Goal: Navigation & Orientation: Find specific page/section

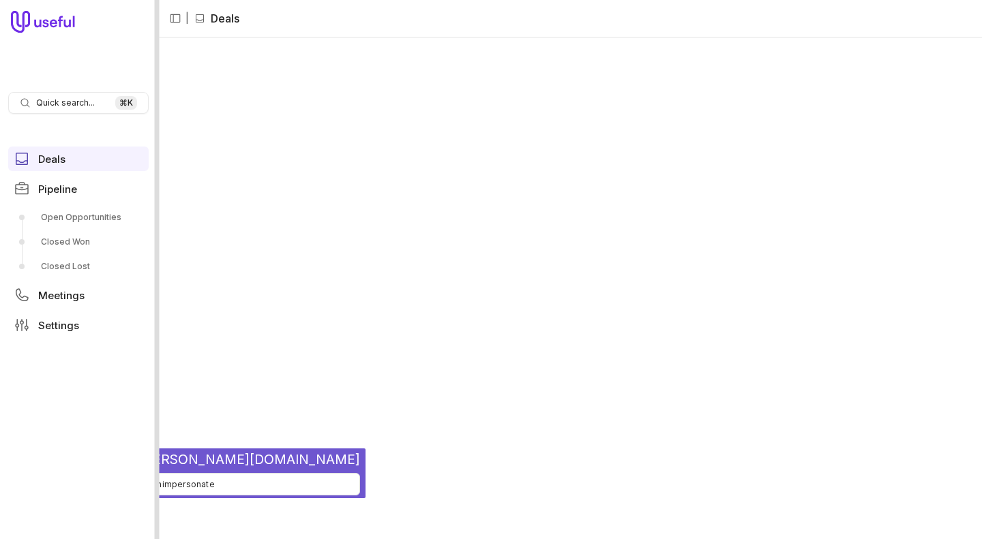
click at [156, 59] on div at bounding box center [157, 269] width 5 height 539
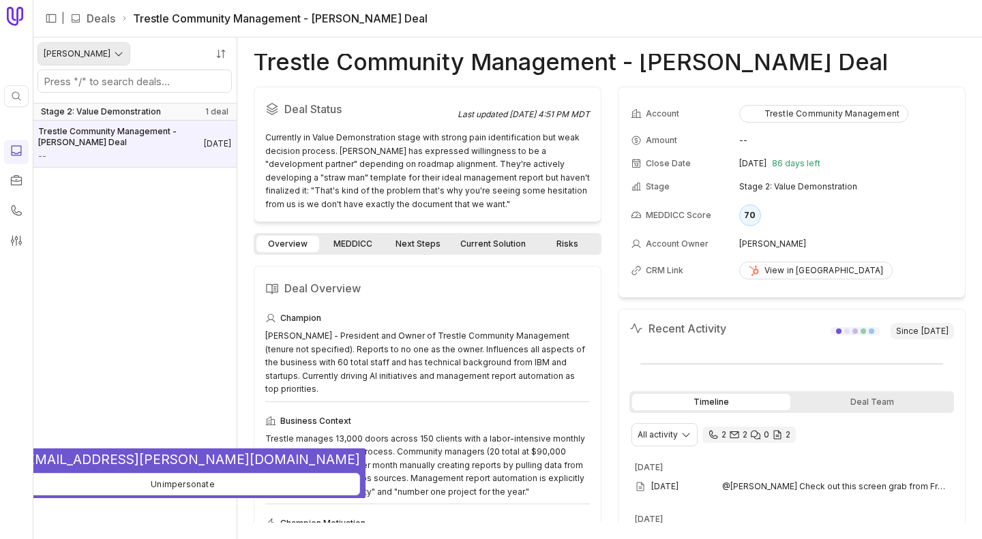
click at [93, 61] on html "Quick search... ⌘ K | Deals Trestle Community Management - [PERSON_NAME] Deal […" at bounding box center [491, 269] width 982 height 539
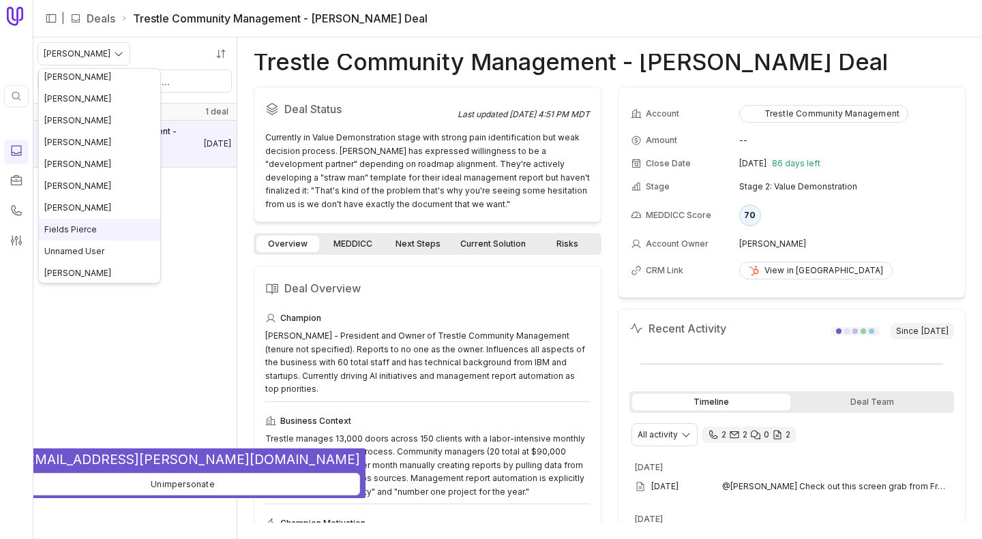
scroll to position [113, 0]
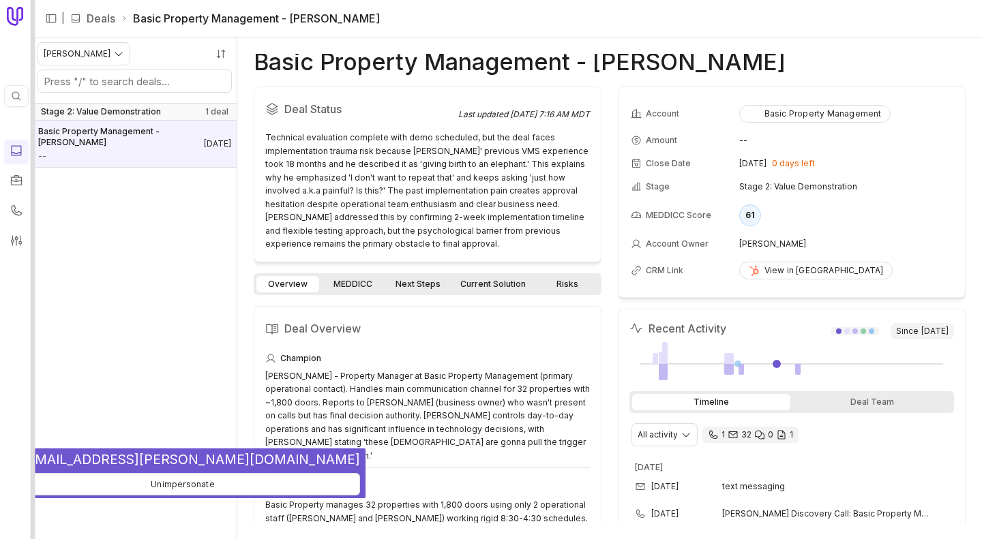
click at [31, 74] on div at bounding box center [33, 269] width 5 height 539
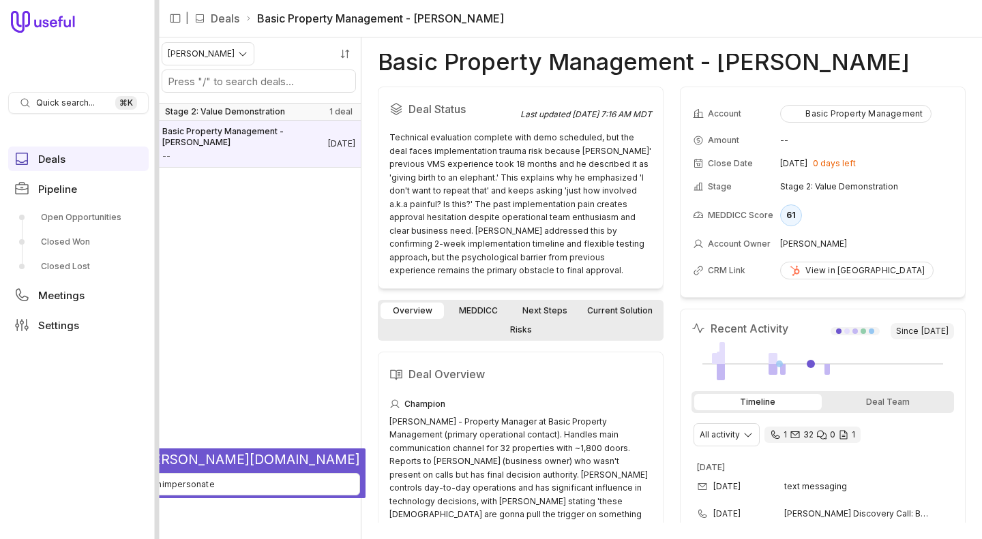
click at [157, 69] on div at bounding box center [157, 269] width 5 height 539
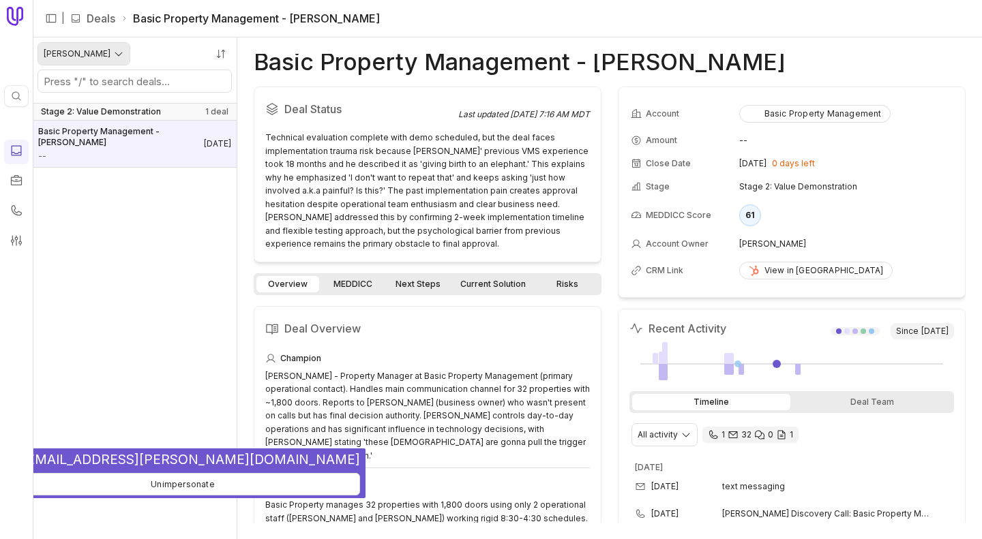
click at [99, 55] on html "Quick search... ⌘ K | Deals Basic Property Management - [PERSON_NAME] [PERSON_N…" at bounding box center [491, 269] width 982 height 539
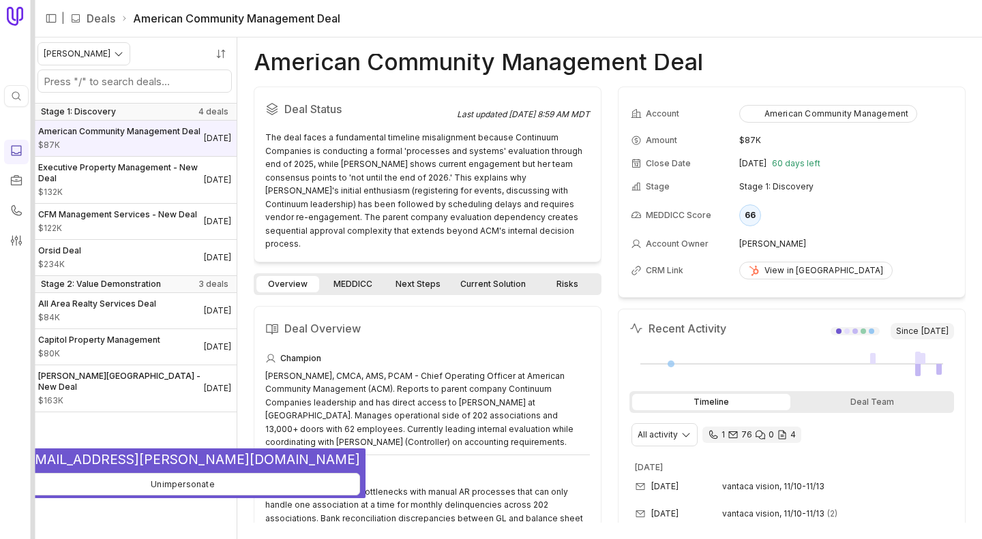
click at [33, 190] on div at bounding box center [33, 269] width 5 height 539
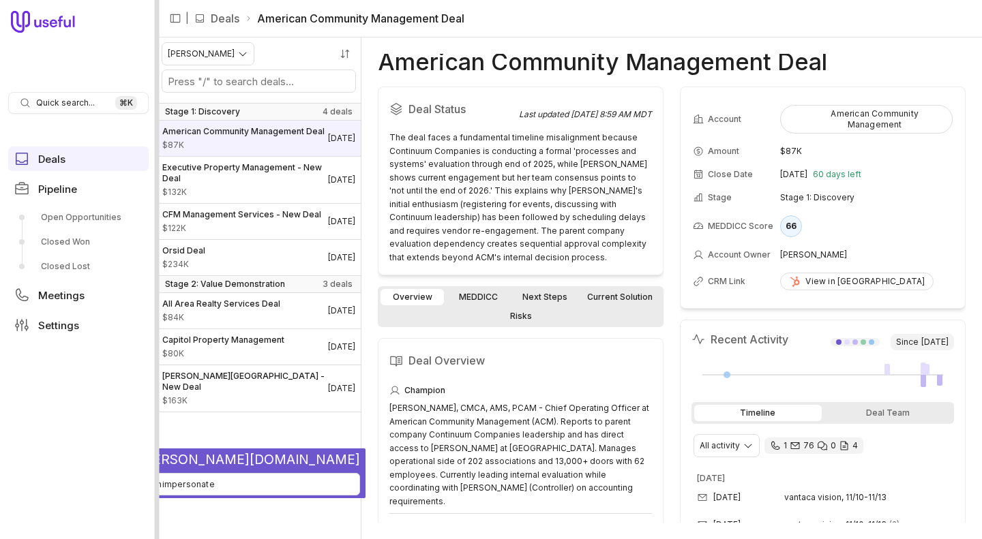
click at [157, 32] on div at bounding box center [157, 269] width 5 height 539
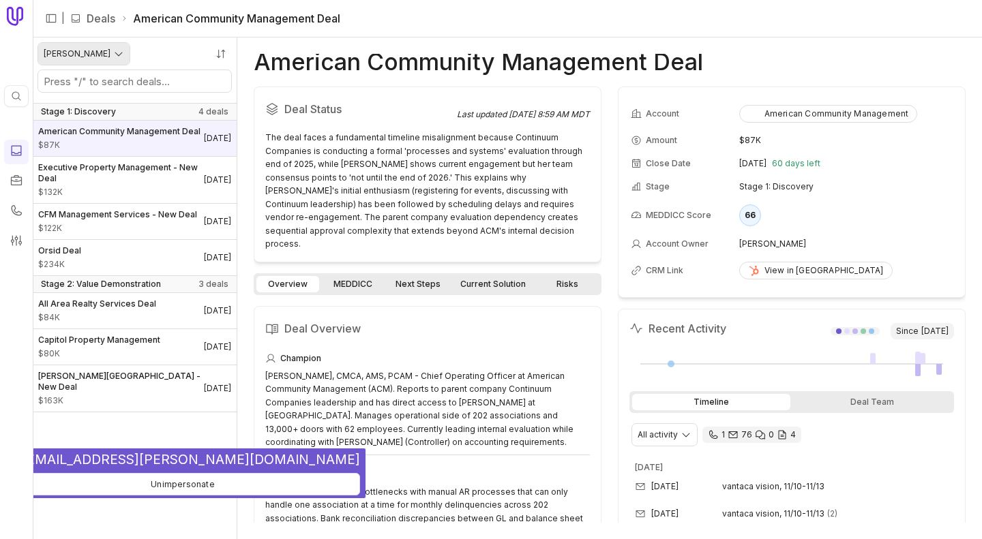
click at [91, 57] on html "Quick search... ⌘ K | Deals American Community Management Deal [PERSON_NAME] St…" at bounding box center [491, 269] width 982 height 539
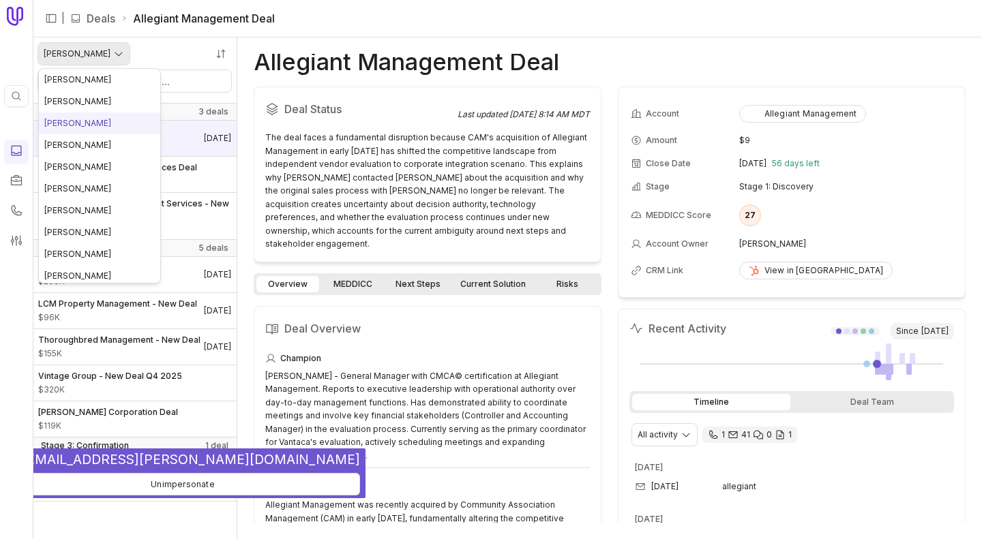
click at [84, 63] on html "Quick search... ⌘ K | Deals Allegiant Management Deal [PERSON_NAME] Stage 1: Di…" at bounding box center [491, 269] width 982 height 539
drag, startPoint x: 92, startPoint y: 162, endPoint x: 89, endPoint y: 149, distance: 13.4
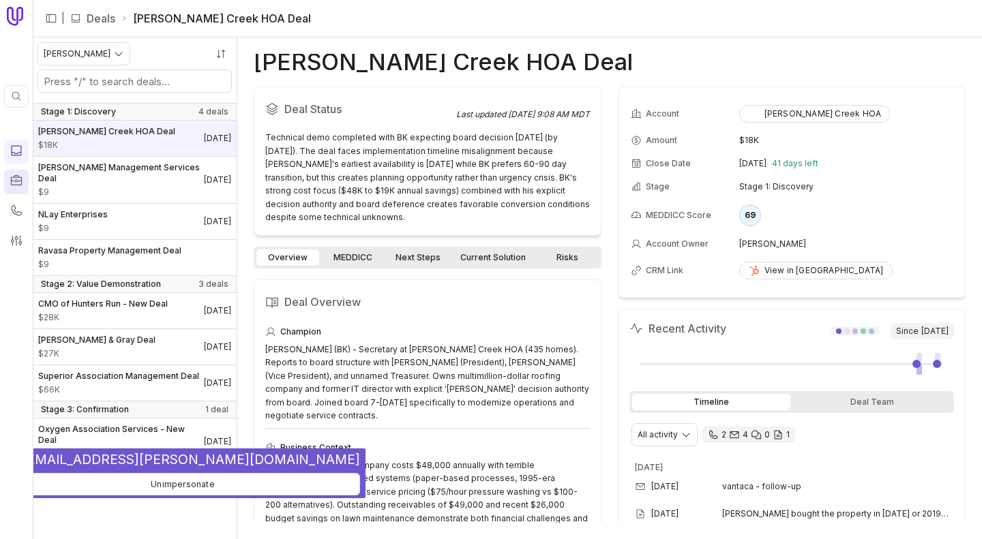
click at [14, 174] on icon at bounding box center [17, 181] width 14 height 14
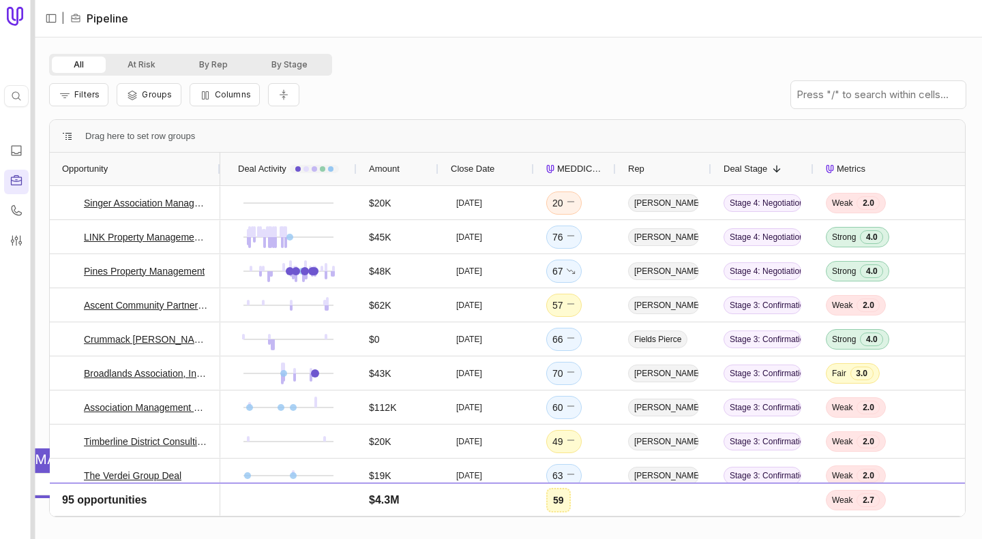
click at [32, 120] on div at bounding box center [33, 269] width 5 height 539
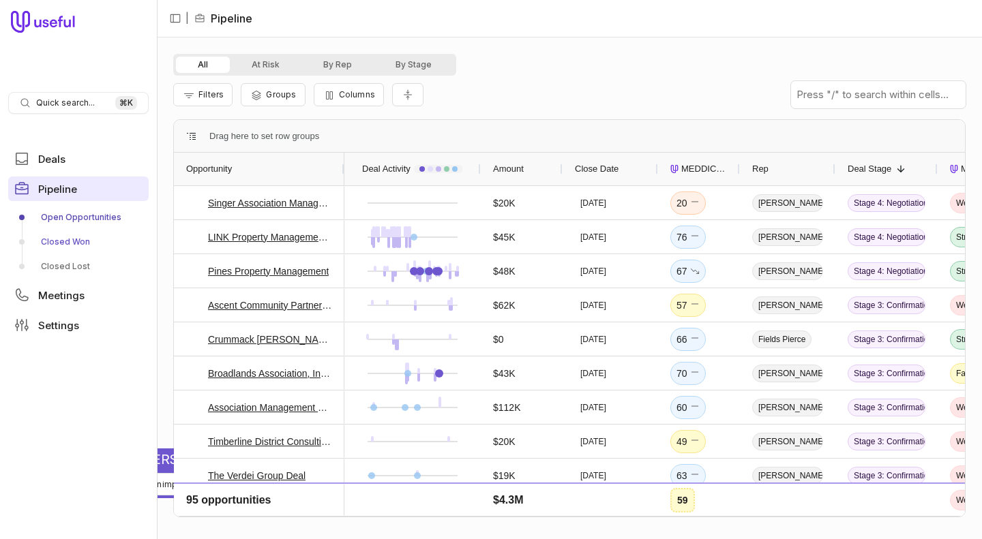
click at [76, 239] on link "Closed Won" at bounding box center [78, 242] width 140 height 22
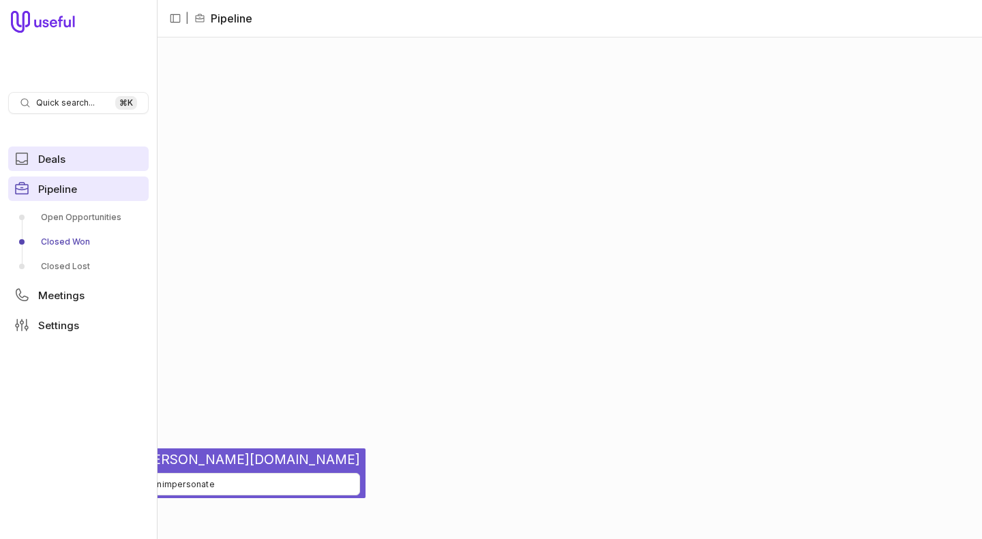
click at [54, 159] on span "Deals" at bounding box center [51, 159] width 27 height 10
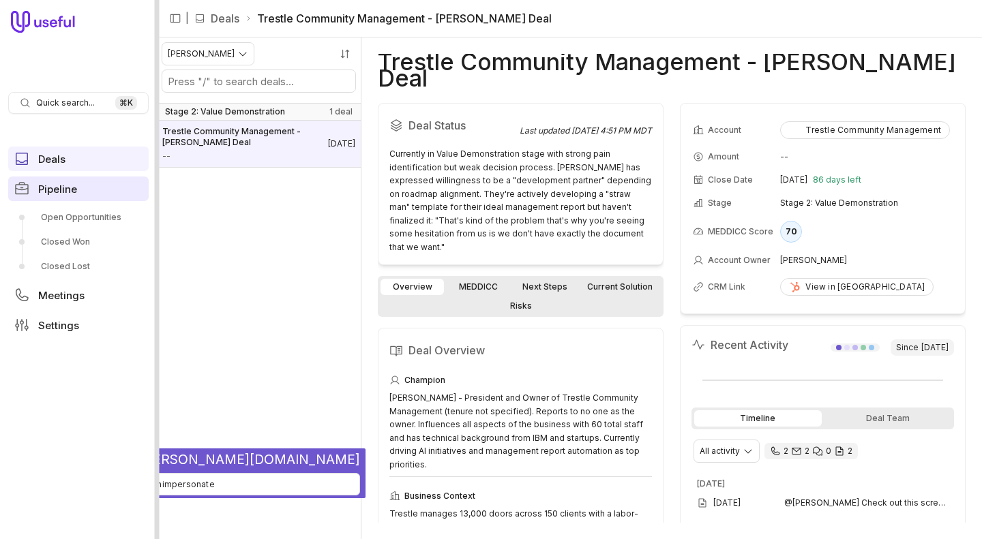
click at [155, 44] on div at bounding box center [157, 269] width 5 height 539
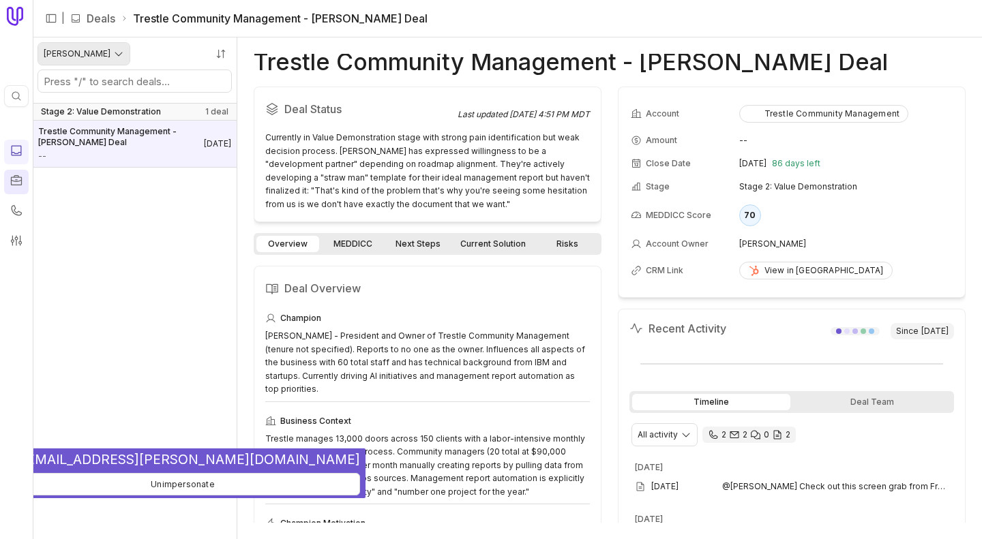
click at [75, 49] on html "Quick search... ⌘ K | Deals Trestle Community Management - [PERSON_NAME] Deal […" at bounding box center [491, 269] width 982 height 539
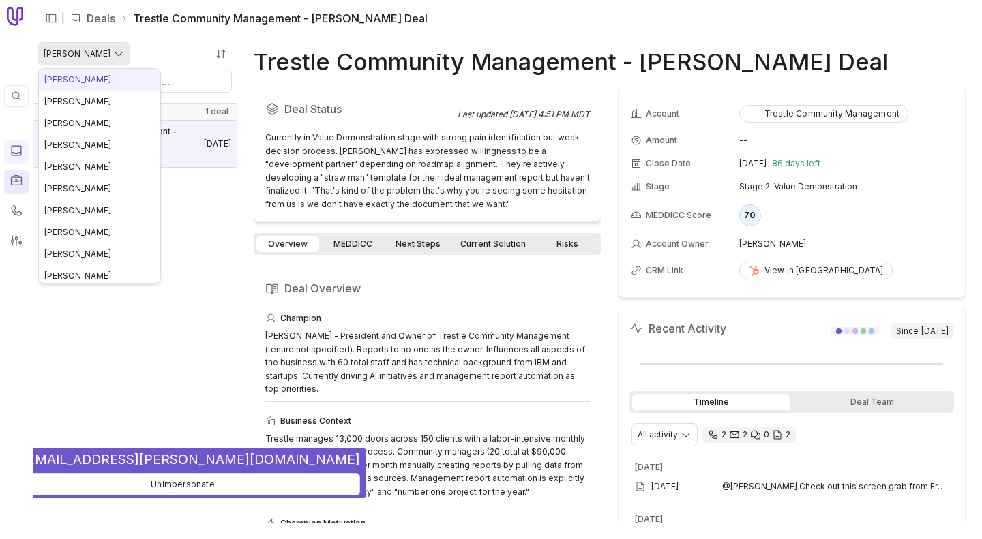
click at [80, 51] on html "Quick search... ⌘ K | Deals Trestle Community Management - [PERSON_NAME] Deal […" at bounding box center [491, 269] width 982 height 539
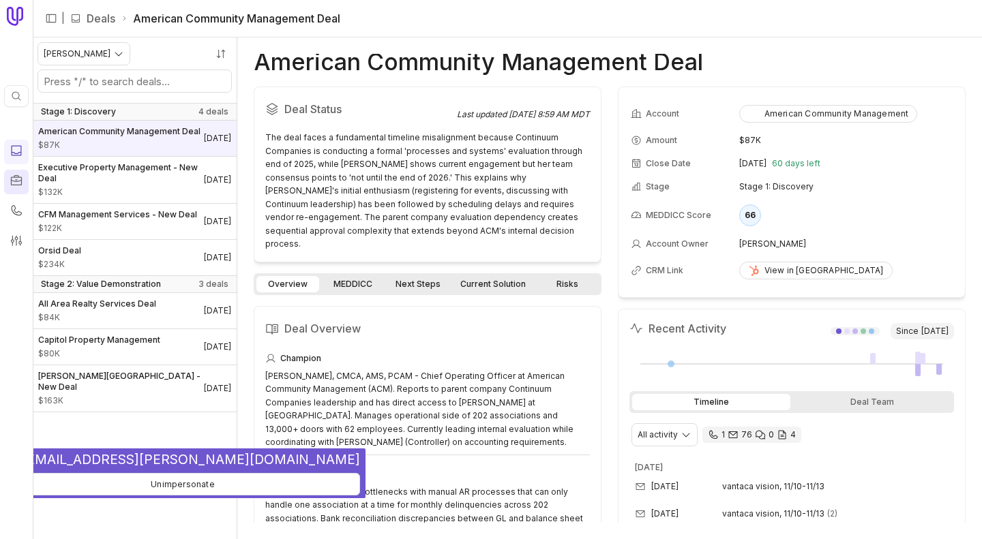
click at [408, 44] on div "American Community Management Deal Deal Status Last updated [DATE] 8:59 AM MDT …" at bounding box center [609, 288] width 744 height 502
click at [33, 197] on div at bounding box center [33, 269] width 5 height 539
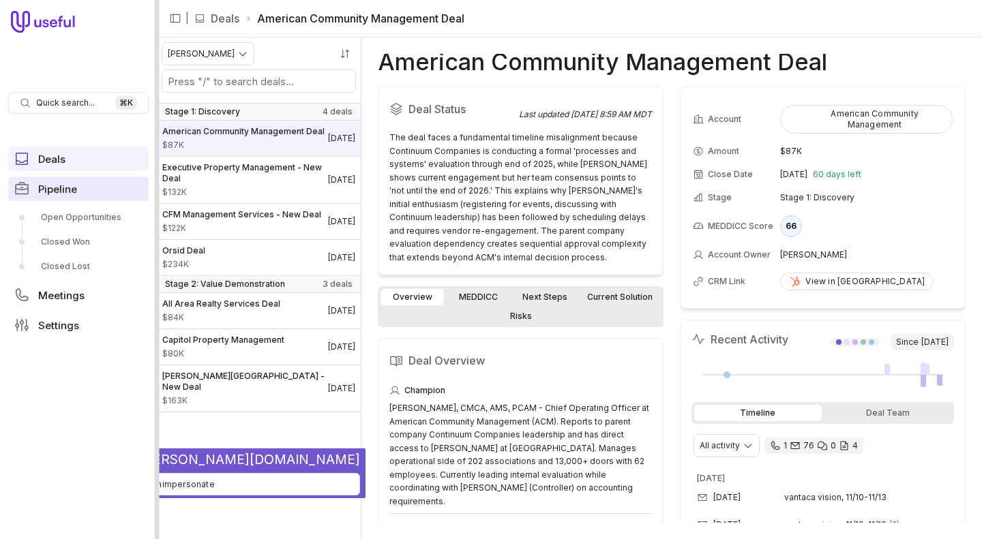
click at [158, 187] on div at bounding box center [157, 269] width 5 height 539
